Goal: Task Accomplishment & Management: Manage account settings

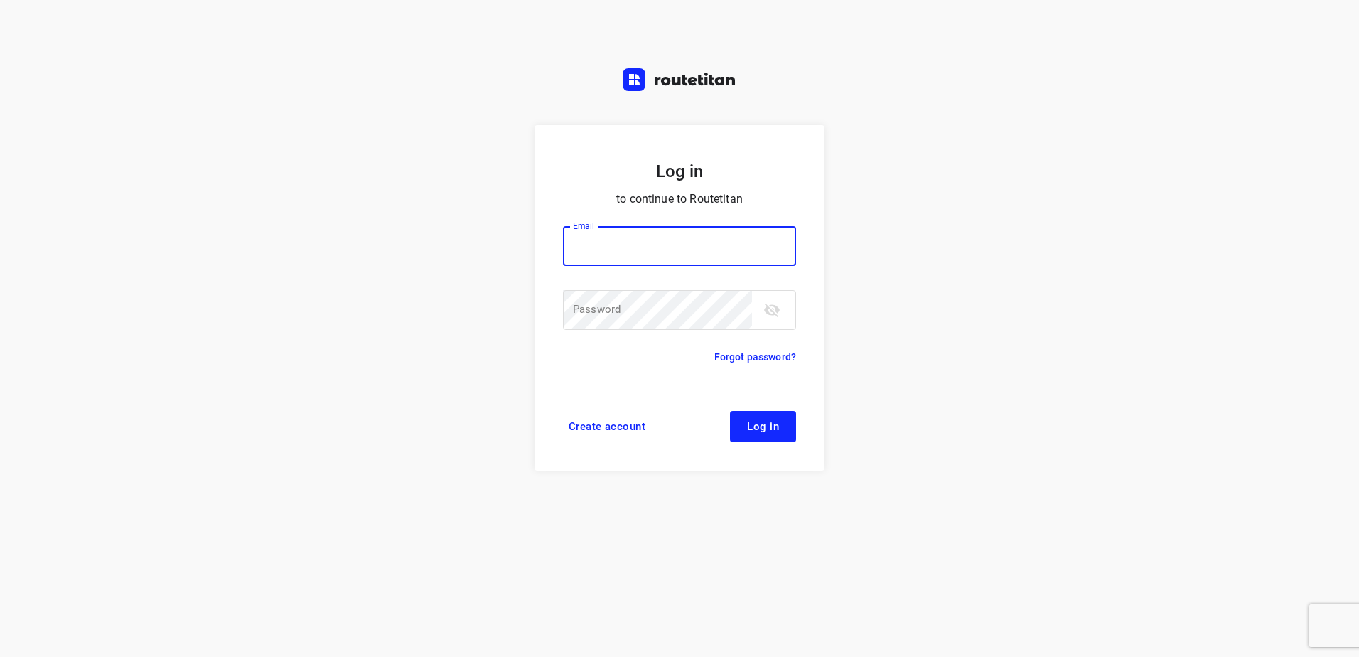
click at [605, 245] on input "email" at bounding box center [679, 246] width 233 height 40
type input "remco@fruitopjewerk.nl"
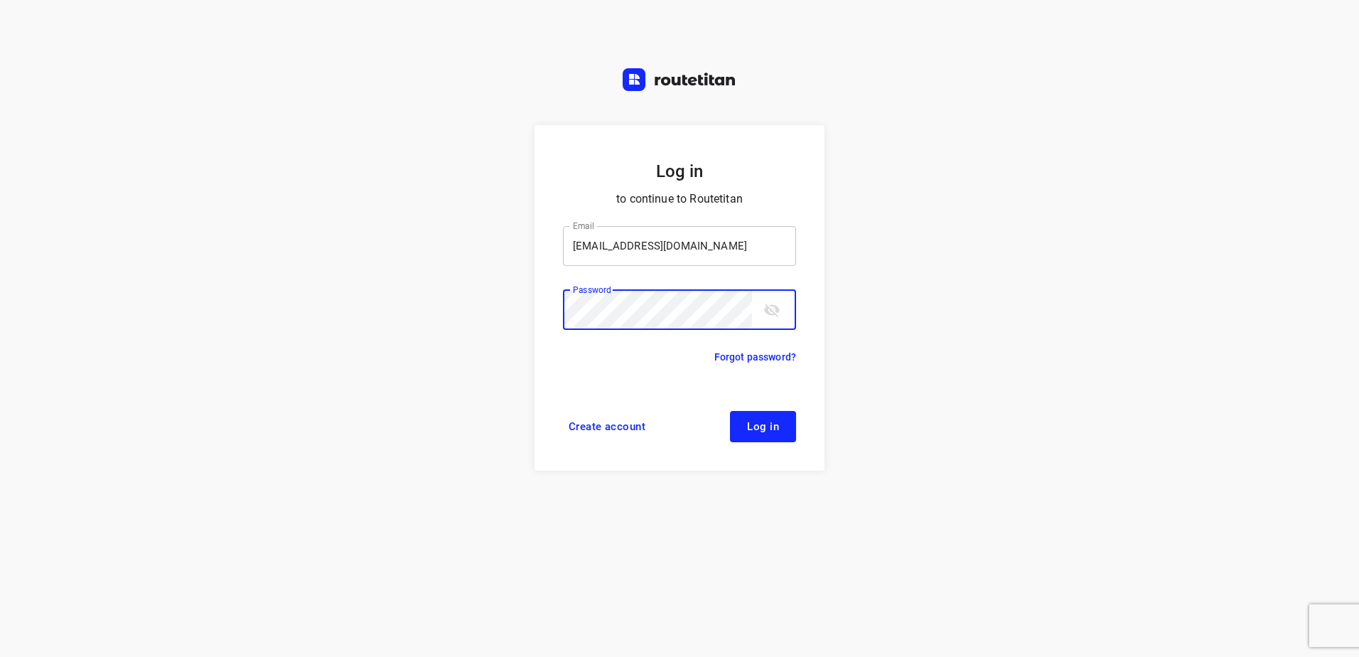
click at [730, 411] on button "Log in" at bounding box center [763, 426] width 66 height 31
